Goal: Navigation & Orientation: Find specific page/section

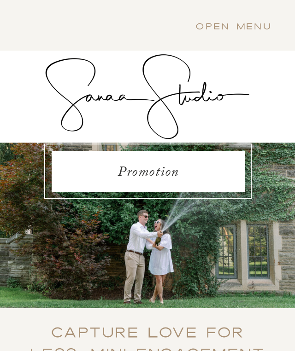
click at [167, 89] on div at bounding box center [147, 96] width 204 height 85
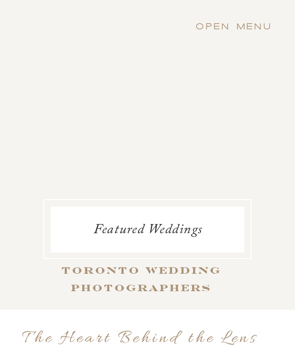
scroll to position [3287, 0]
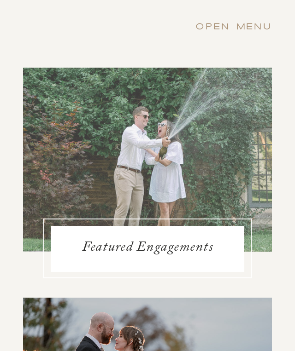
click at [143, 186] on div at bounding box center [147, 160] width 249 height 184
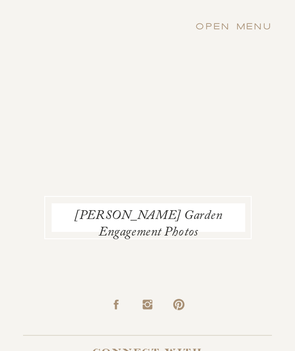
scroll to position [1166, 0]
